Goal: Task Accomplishment & Management: Use online tool/utility

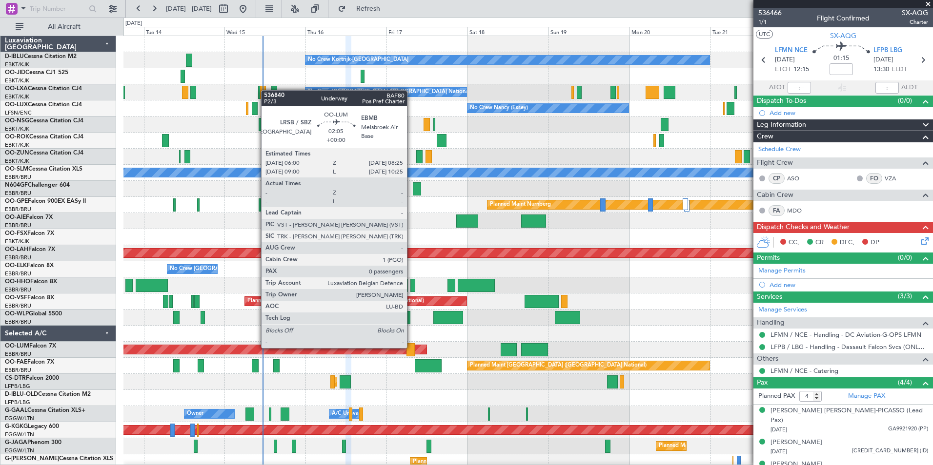
click at [411, 347] on div at bounding box center [410, 349] width 8 height 13
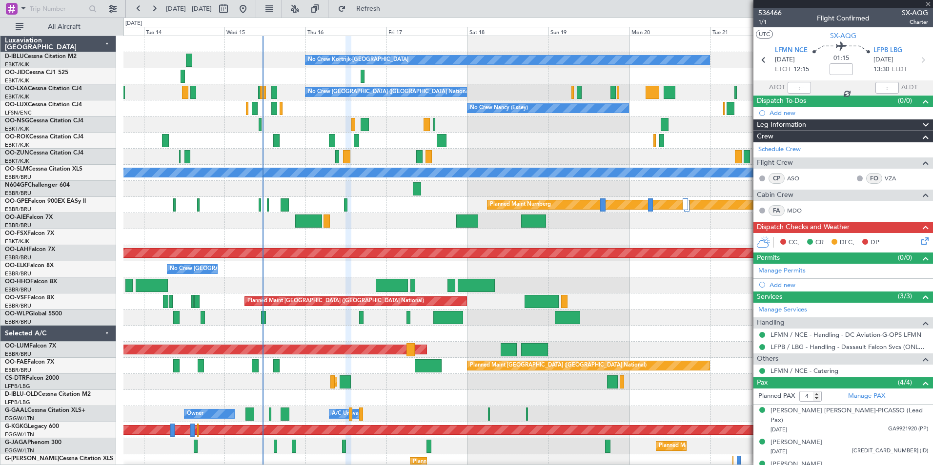
type input "0"
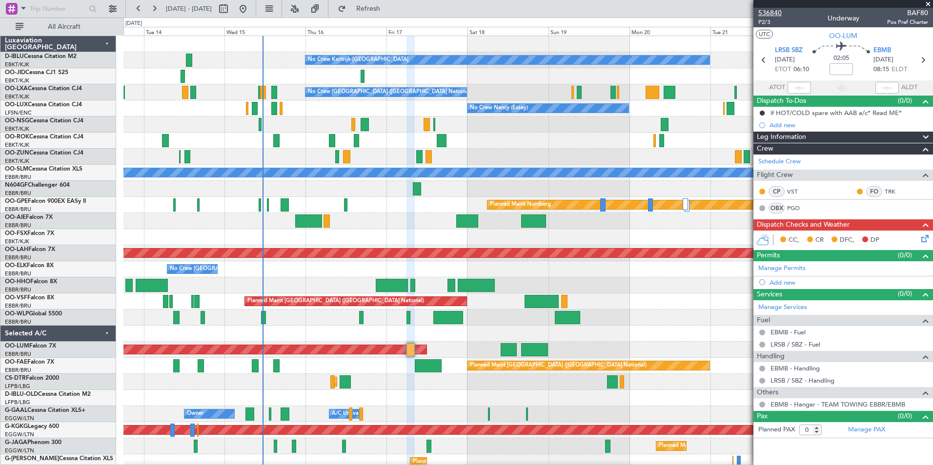
click at [775, 12] on span "536840" at bounding box center [769, 13] width 23 height 10
click at [926, 5] on span at bounding box center [928, 4] width 10 height 9
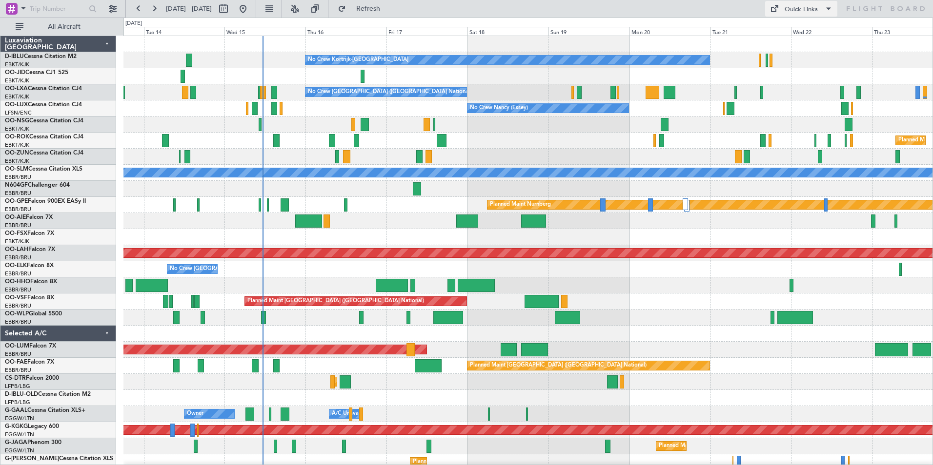
click at [822, 5] on button "Quick Links" at bounding box center [801, 9] width 72 height 16
click at [805, 25] on button "Trip Builder" at bounding box center [801, 31] width 73 height 23
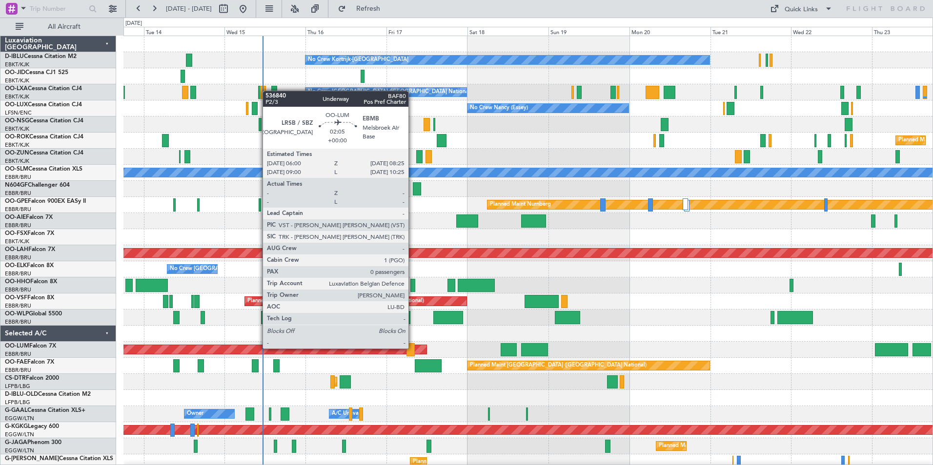
click at [412, 348] on div at bounding box center [410, 349] width 8 height 13
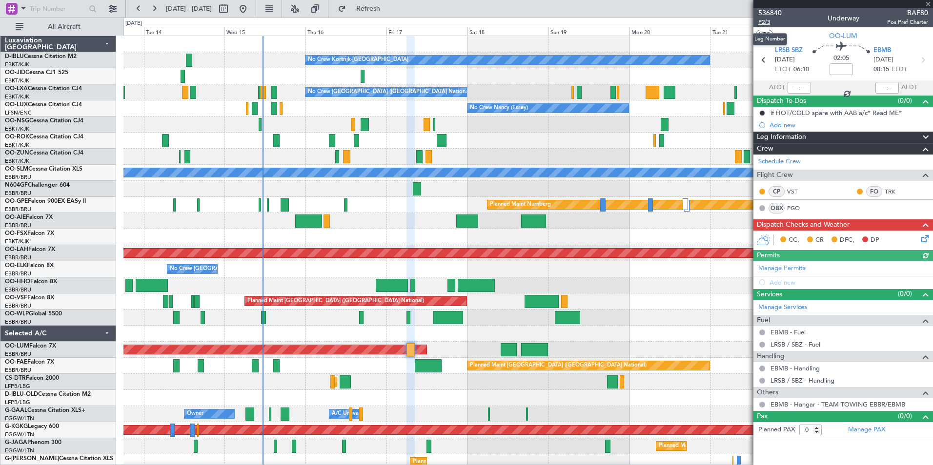
click at [763, 20] on span "P2/3" at bounding box center [769, 22] width 23 height 8
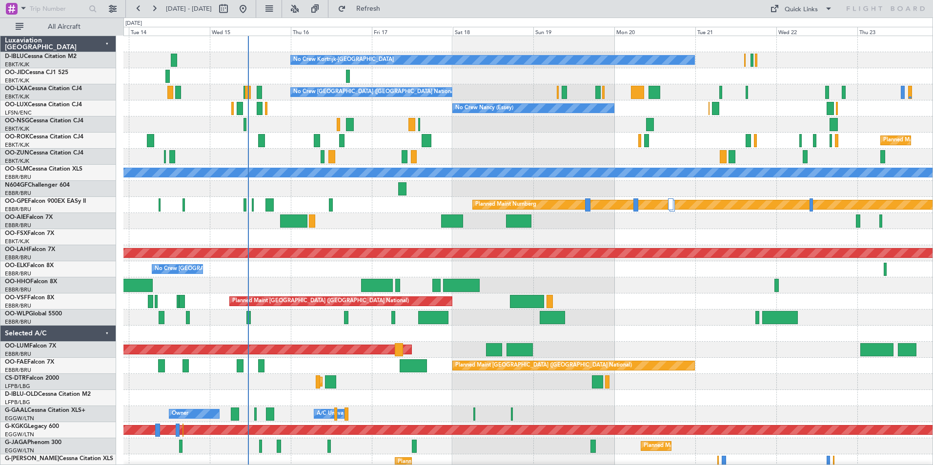
click at [425, 341] on div at bounding box center [527, 334] width 809 height 16
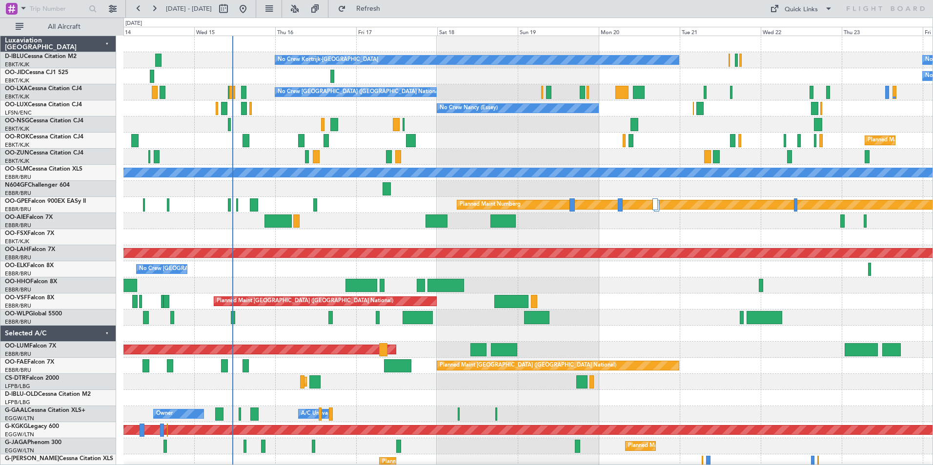
click at [201, 378] on div "No Crew No Crew Kortrijk-Wevelgem Owner Kortrijk-Wevelgem No Crew No Crew Bruss…" at bounding box center [527, 382] width 809 height 692
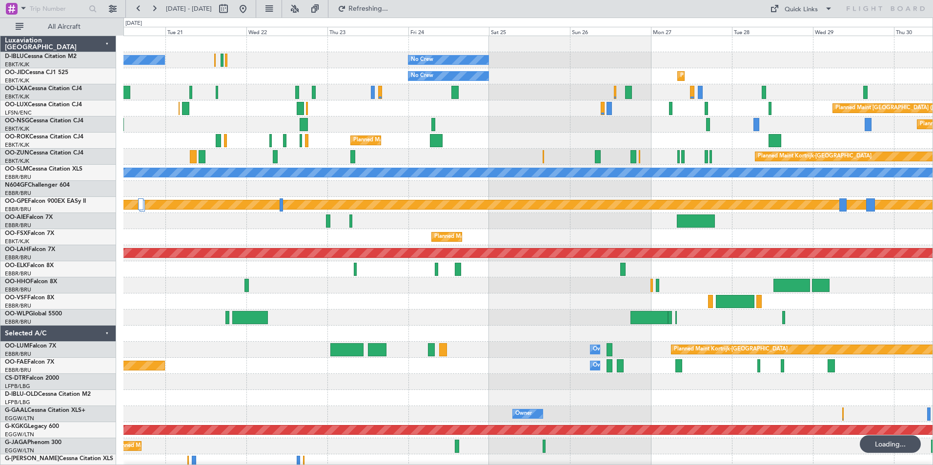
click at [552, 352] on div "Owner Melsbroek Air Base Planned Maint Kortrijk-Wevelgem" at bounding box center [527, 350] width 809 height 16
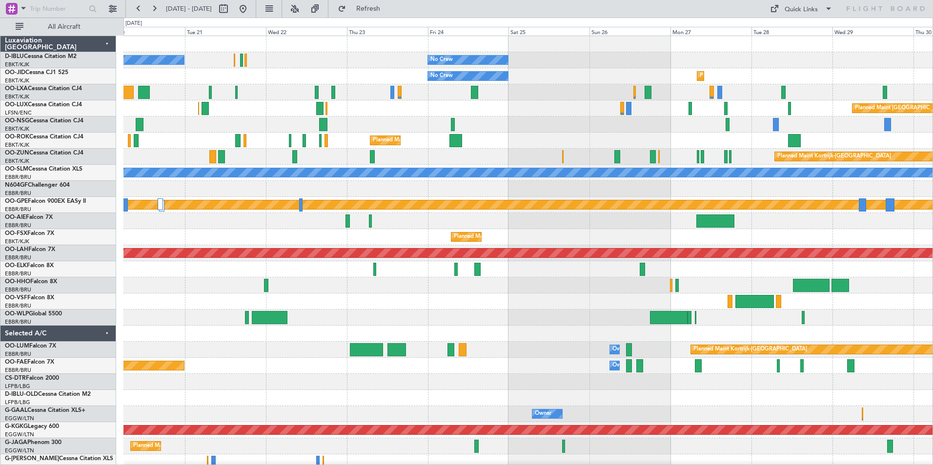
click at [405, 374] on div at bounding box center [527, 382] width 809 height 16
click at [784, 7] on button "Quick Links" at bounding box center [801, 9] width 72 height 16
click at [811, 33] on button "Trip Builder" at bounding box center [801, 31] width 73 height 23
click at [251, 3] on button at bounding box center [243, 9] width 16 height 16
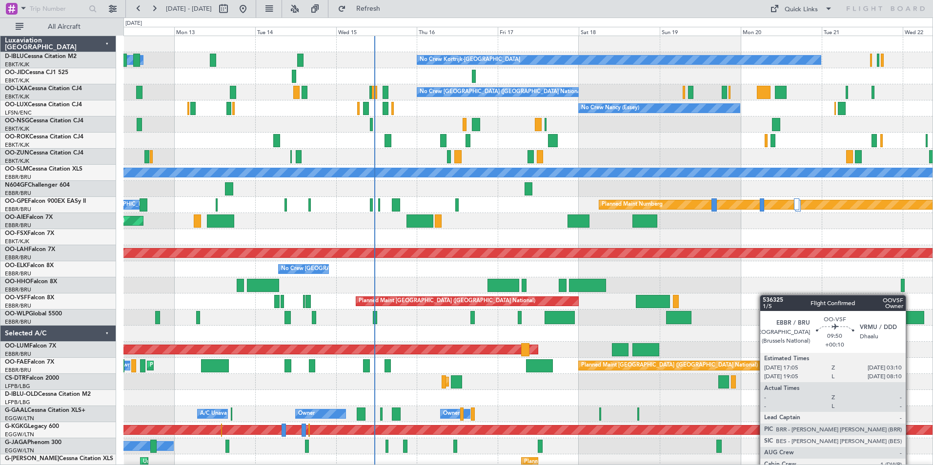
click at [656, 306] on div "No Crew Kortrijk-Wevelgem Owner Kortrijk-Wevelgem No Crew No Crew No Crew Bruss…" at bounding box center [527, 382] width 809 height 692
